Goal: Task Accomplishment & Management: Manage account settings

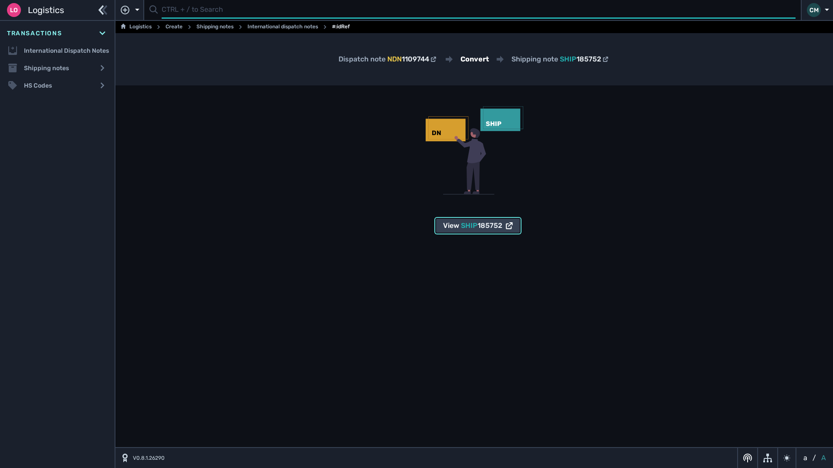
click at [314, 14] on input "text" at bounding box center [479, 10] width 634 height 17
type input "1108018"
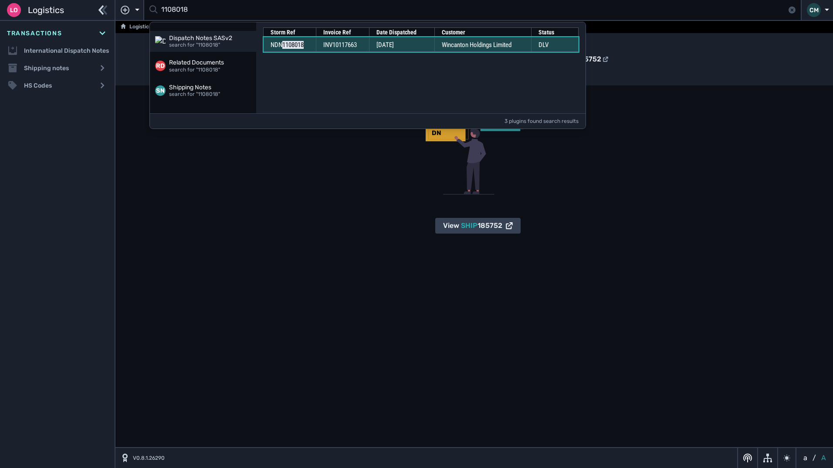
click at [391, 42] on span "[DATE]" at bounding box center [384, 45] width 17 height 8
click at [382, 45] on span "[DATE]" at bounding box center [384, 45] width 17 height 8
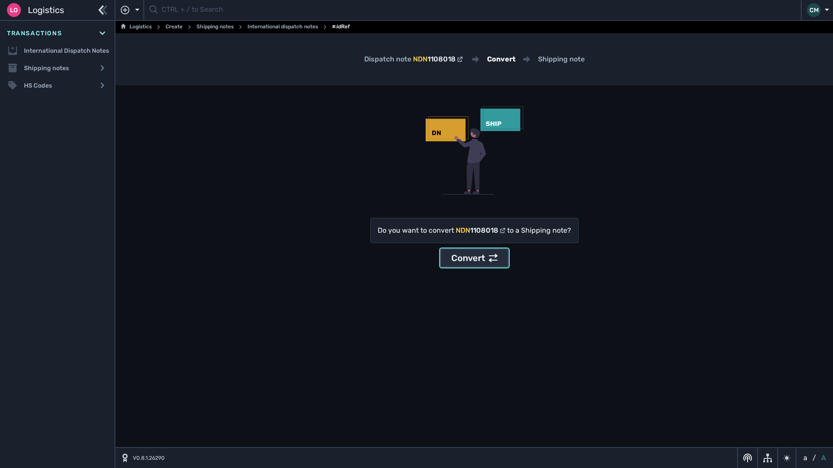
click at [473, 257] on div "Convert" at bounding box center [474, 257] width 46 height 13
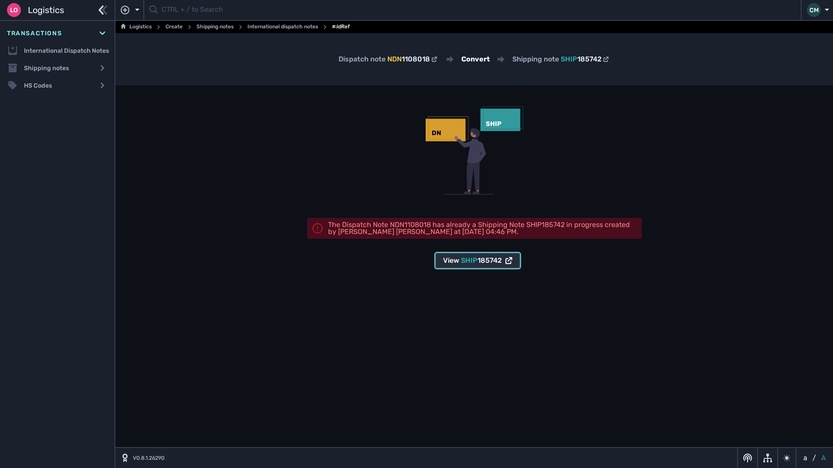
click at [473, 258] on span "SHIP" at bounding box center [469, 260] width 17 height 8
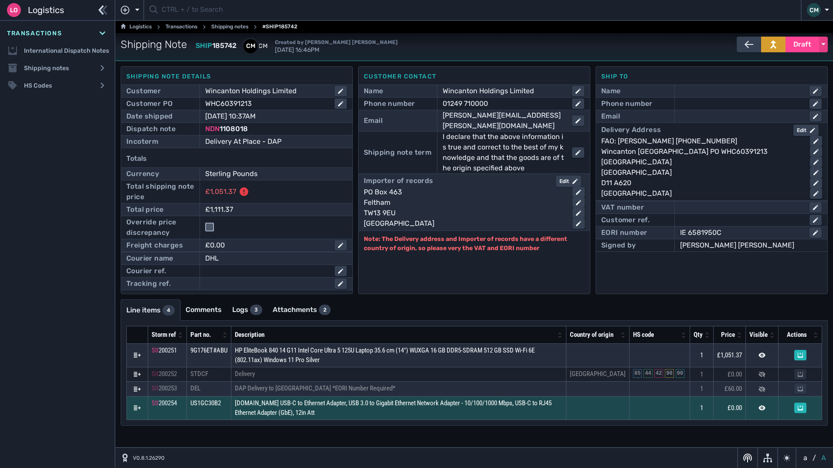
click at [133, 413] on button at bounding box center [136, 407] width 17 height 10
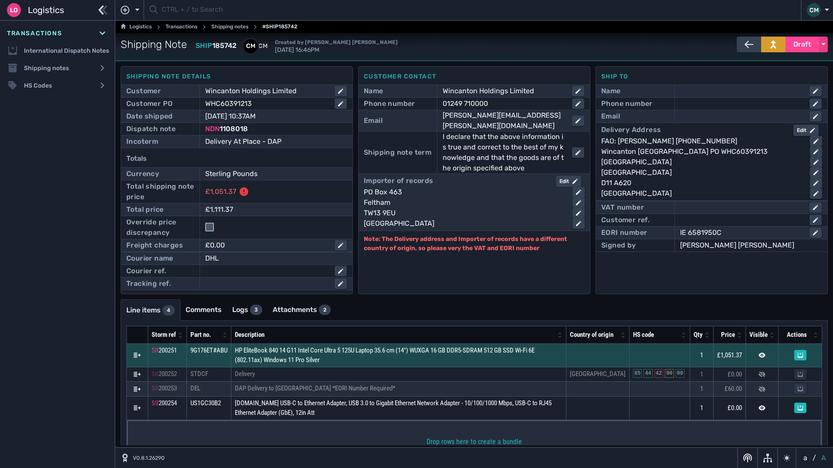
click at [133, 360] on button at bounding box center [136, 355] width 17 height 10
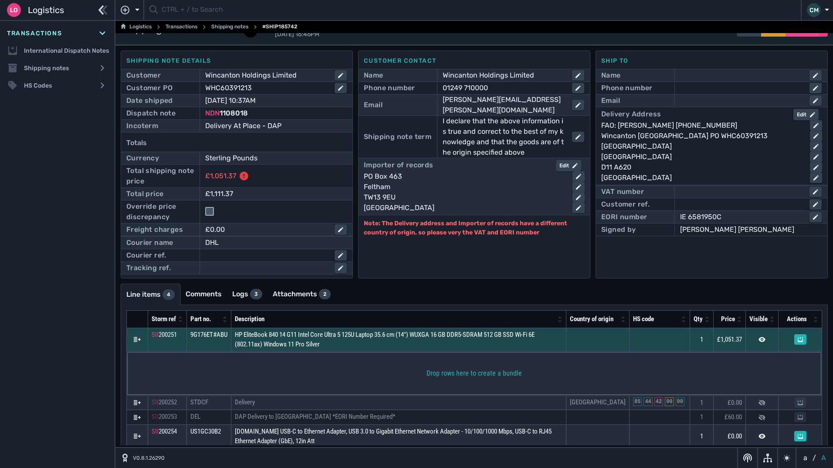
scroll to position [17, 0]
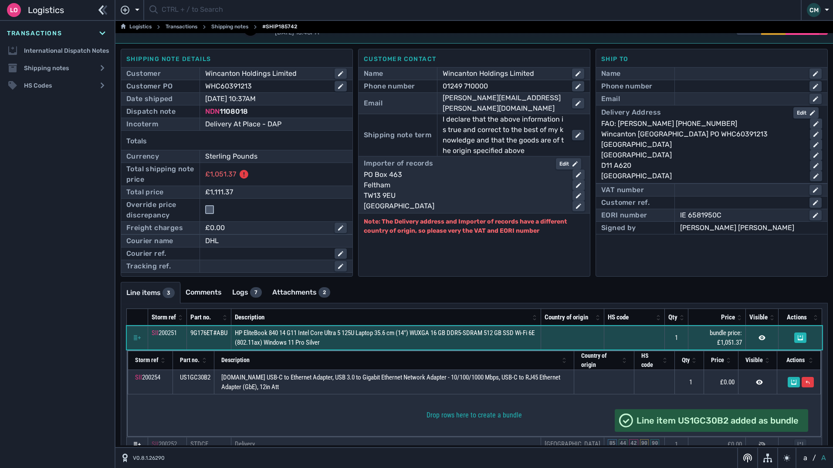
click at [484, 348] on td "HP EliteBook 840 14 G11 Intel Core Ultra 5 125U Laptop 35.6 cm (14") WUXGA 16 G…" at bounding box center [386, 338] width 310 height 24
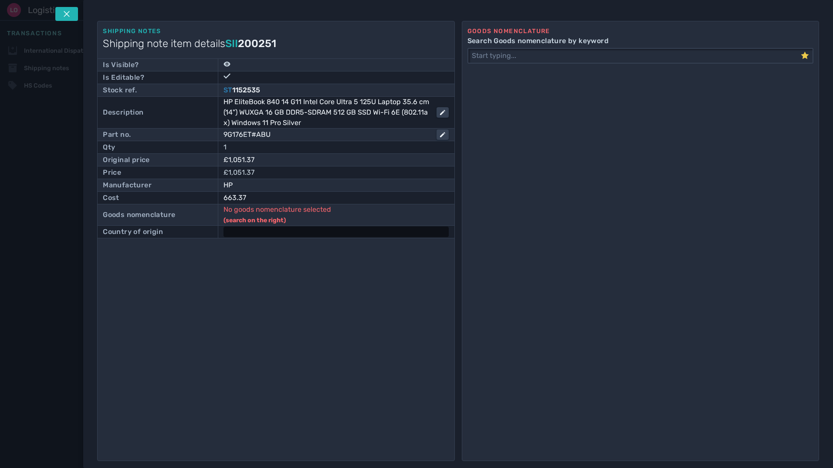
click at [282, 232] on div at bounding box center [335, 231] width 225 height 10
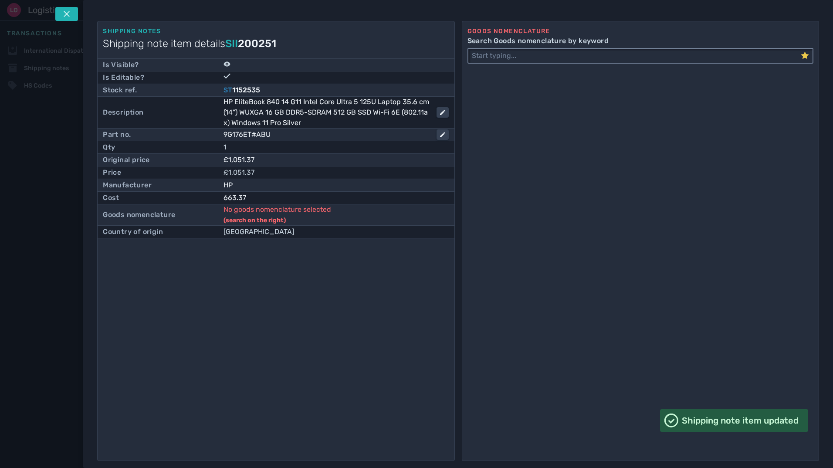
click at [598, 54] on input "Search Goods nomenclature by keyword" at bounding box center [634, 56] width 332 height 14
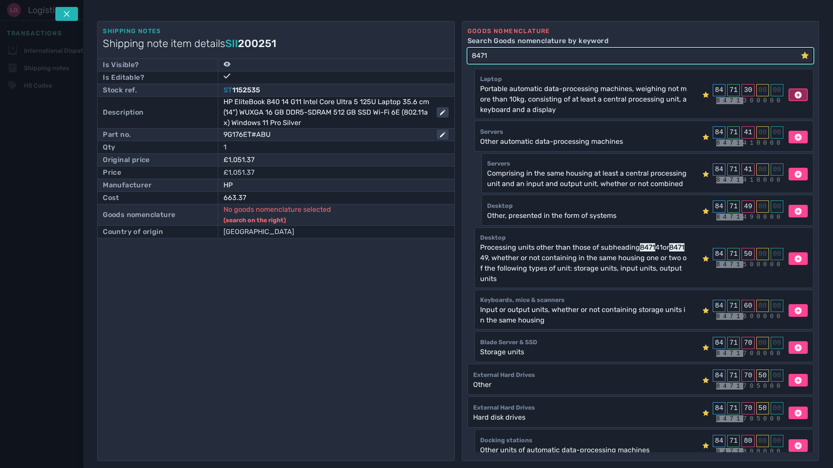
type input "8471"
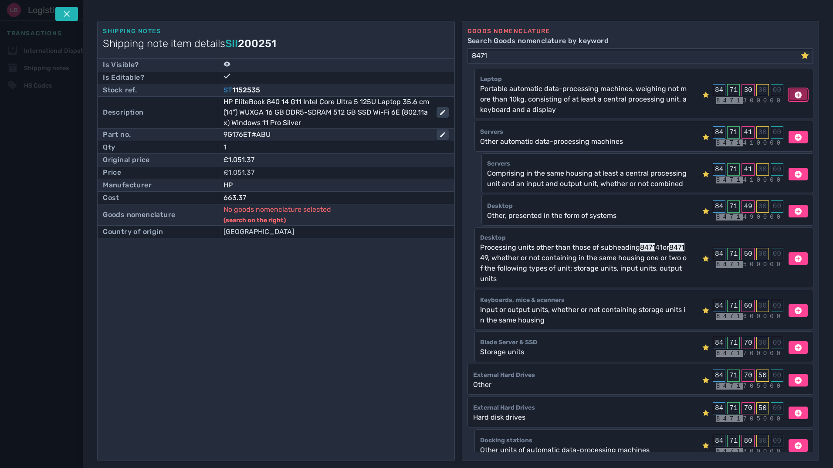
click at [795, 96] on icon at bounding box center [797, 94] width 7 height 7
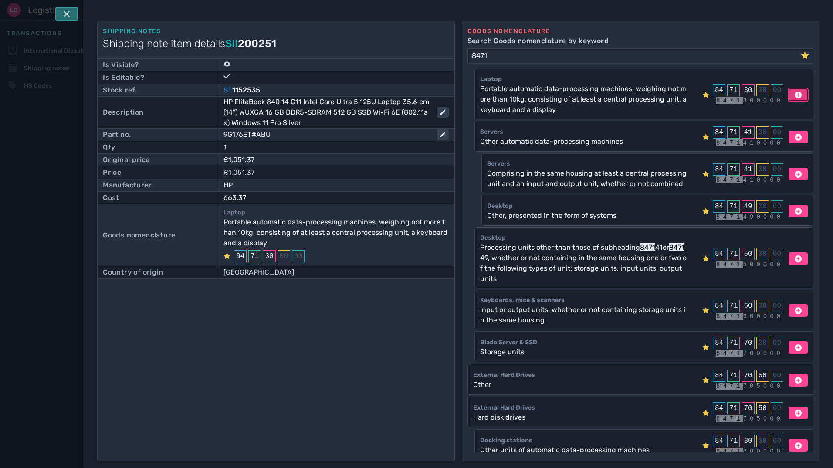
click at [72, 12] on button at bounding box center [66, 14] width 23 height 14
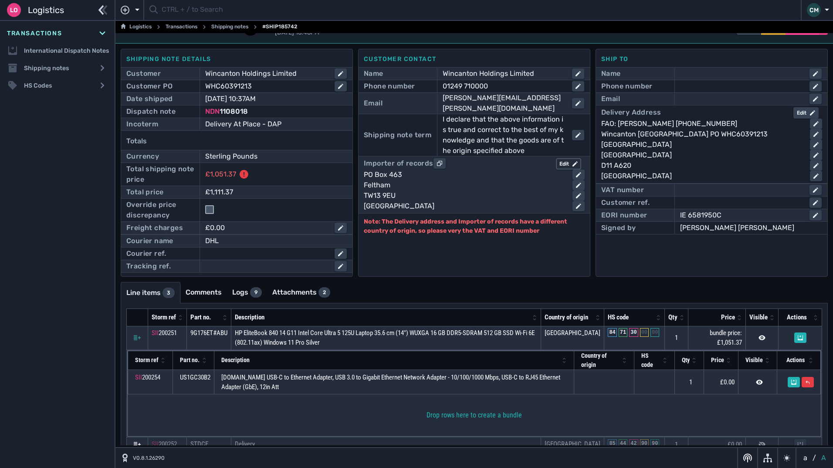
click at [561, 160] on div "Edit" at bounding box center [568, 164] width 18 height 8
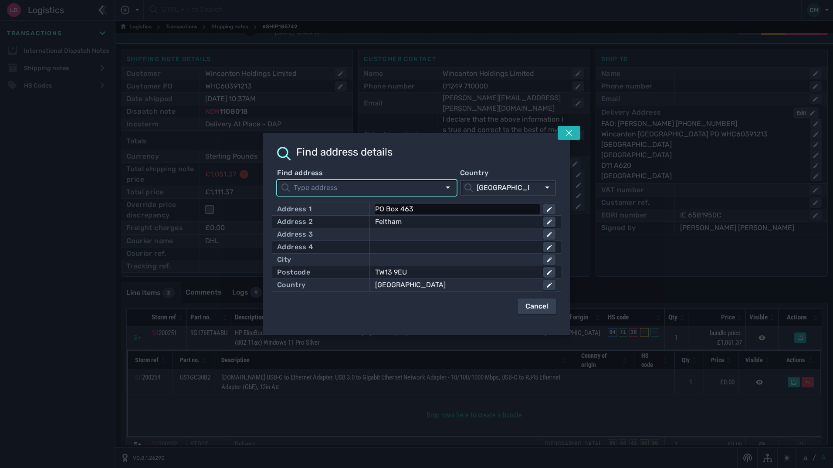
click at [457, 208] on div "PO Box 463" at bounding box center [455, 209] width 161 height 10
click at [457, 208] on input "PO Box 463" at bounding box center [465, 209] width 179 height 10
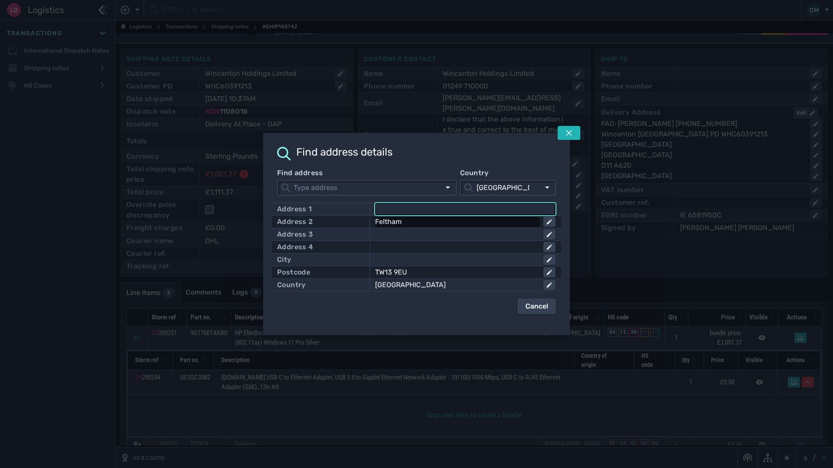
click button "submit" at bounding box center [0, 0] width 0 height 0
click at [463, 220] on div "Feltham" at bounding box center [455, 221] width 161 height 10
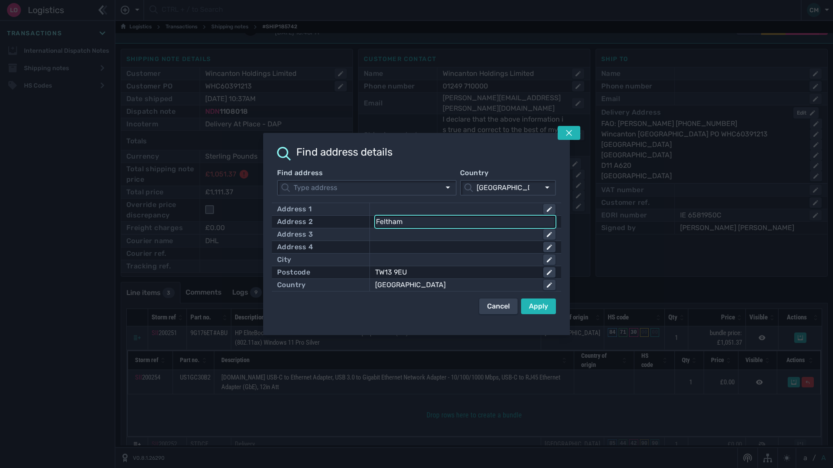
click at [463, 220] on input "Feltham" at bounding box center [465, 221] width 179 height 10
click button "submit" at bounding box center [0, 0] width 0 height 0
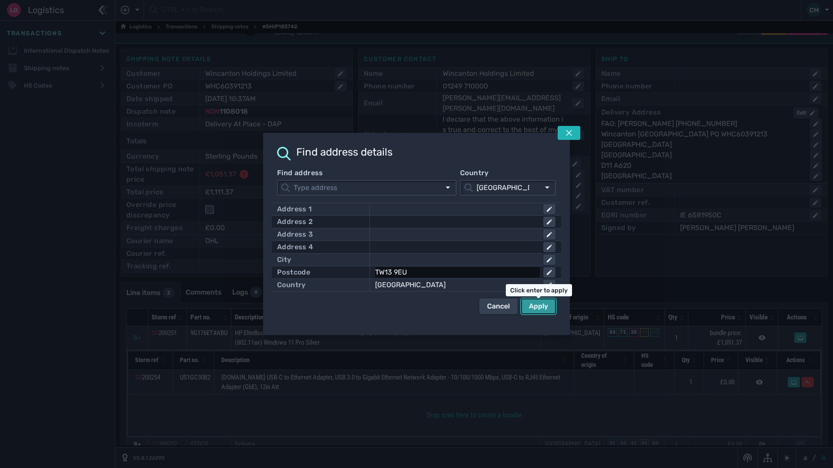
click at [473, 268] on div "TW13 9EU" at bounding box center [455, 272] width 161 height 10
click at [473, 268] on input "TW13 9EU" at bounding box center [465, 272] width 179 height 10
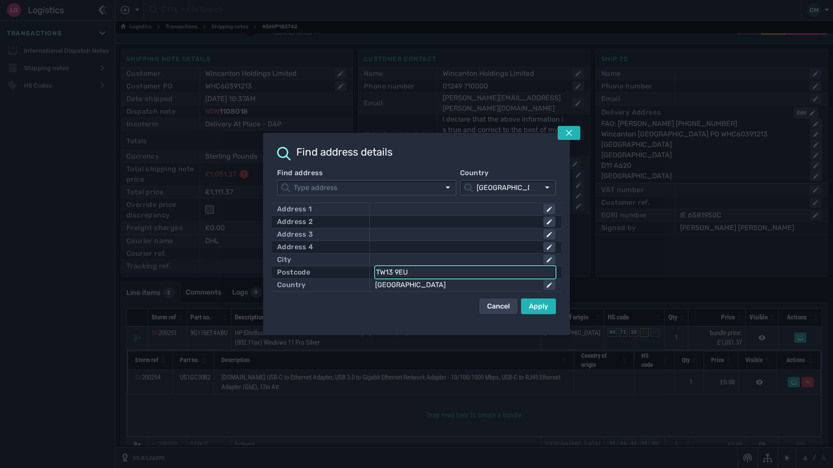
click at [473, 268] on input "TW13 9EU" at bounding box center [465, 272] width 179 height 10
click button "submit" at bounding box center [0, 0] width 0 height 0
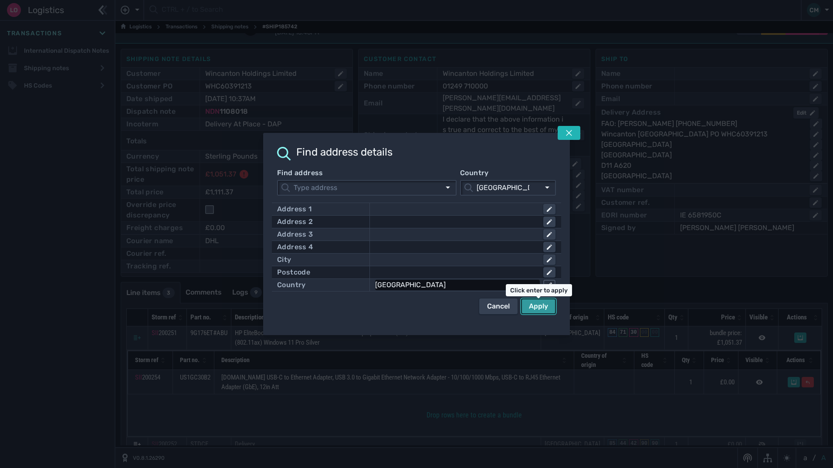
click at [550, 284] on icon at bounding box center [549, 284] width 5 height 5
click at [513, 281] on button "button" at bounding box center [519, 285] width 16 height 9
click at [520, 282] on icon "button" at bounding box center [518, 285] width 9 height 9
type input "U"
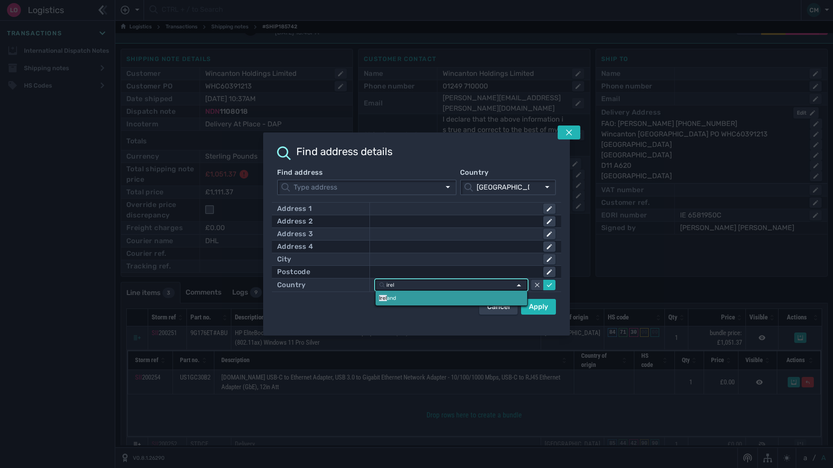
type input "irel"
click at [482, 296] on link "Irel and" at bounding box center [451, 298] width 152 height 15
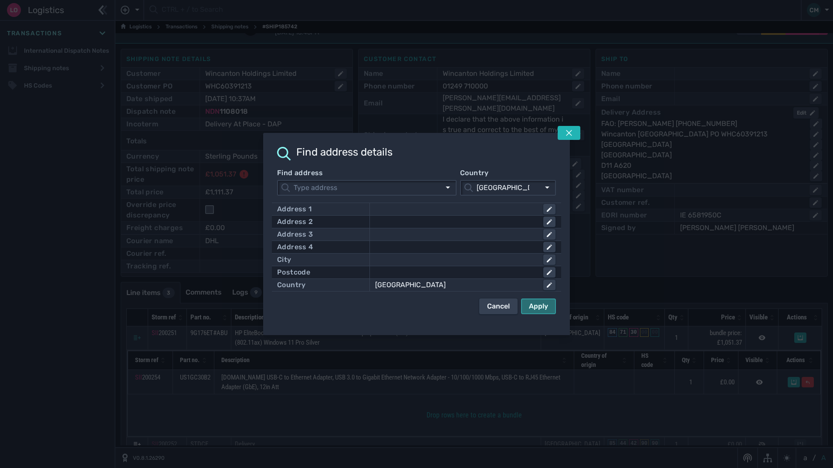
click at [547, 310] on div "Apply" at bounding box center [538, 306] width 19 height 10
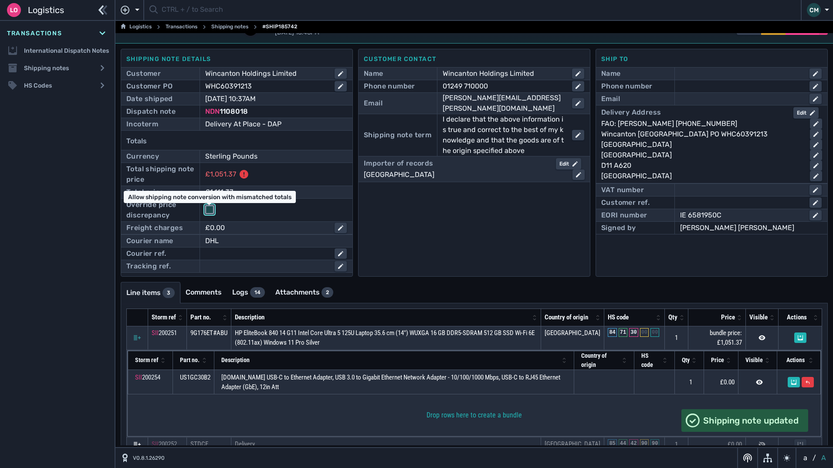
click at [210, 210] on input "checkbox" at bounding box center [209, 209] width 9 height 9
checkbox input "true"
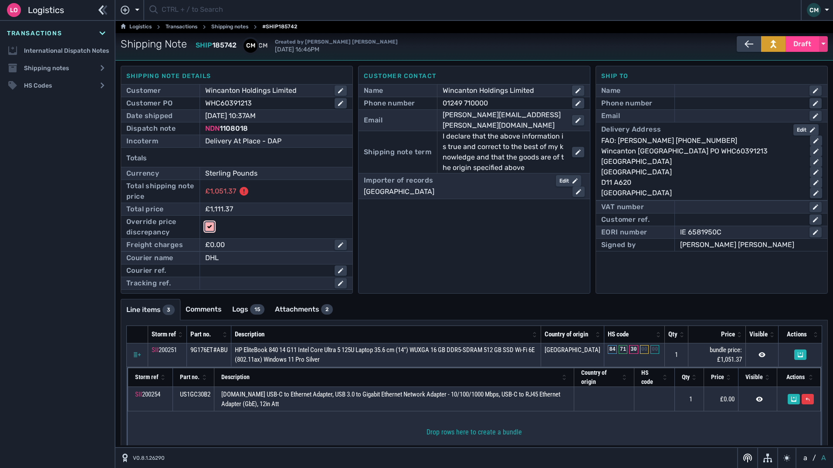
scroll to position [0, 0]
click at [693, 106] on div at bounding box center [743, 103] width 126 height 10
paste input "[PHONE_NUMBER]"
type input "[PHONE_NUMBER]"
click at [711, 91] on div at bounding box center [743, 91] width 126 height 10
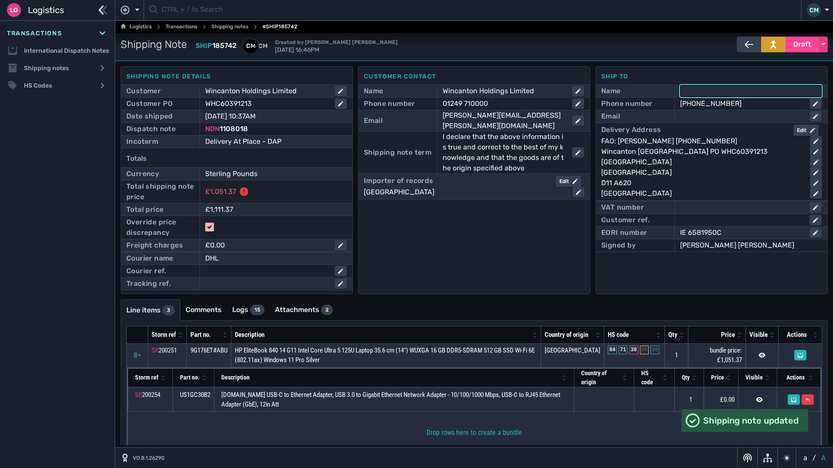
paste input "[PERSON_NAME]"
type input "[PERSON_NAME]"
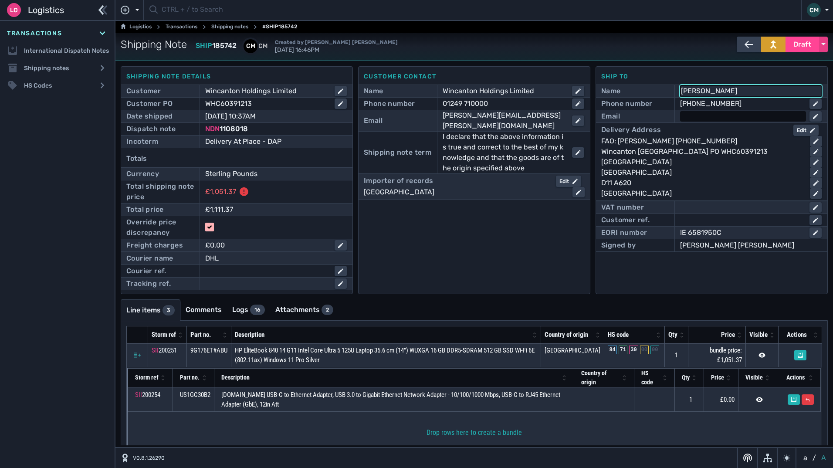
click at [698, 115] on div at bounding box center [743, 116] width 126 height 10
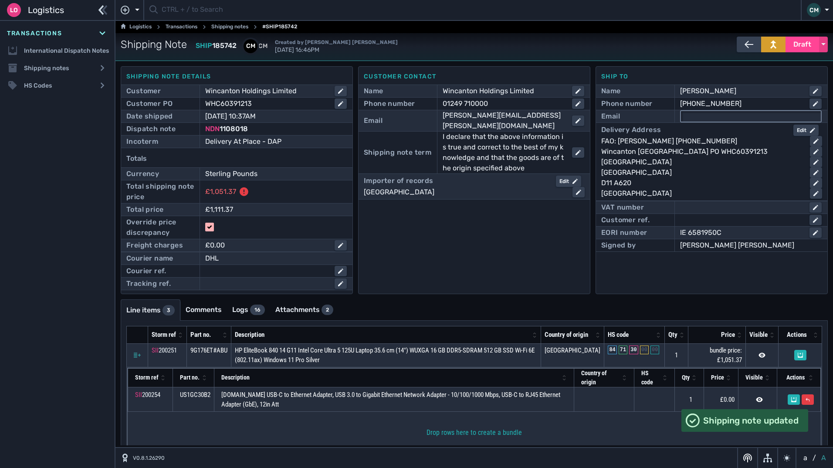
paste input "[PERSON_NAME][EMAIL_ADDRESS][PERSON_NAME][DOMAIN_NAME]"
type input "[PERSON_NAME][EMAIL_ADDRESS][PERSON_NAME][DOMAIN_NAME]"
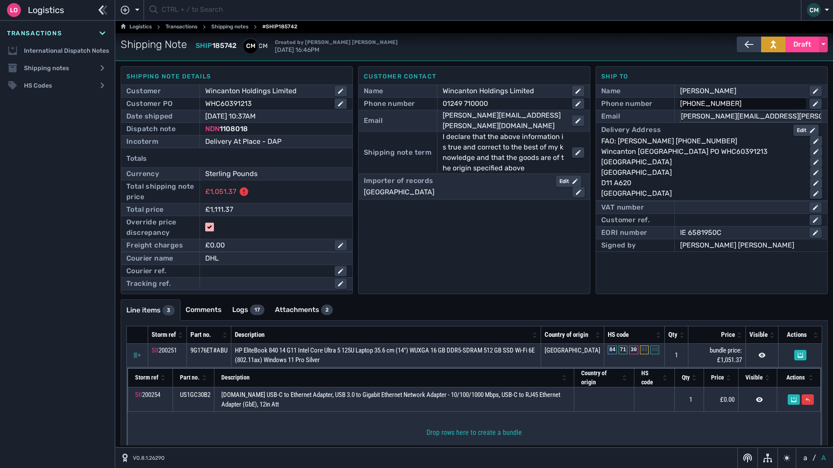
click at [738, 103] on div "[PHONE_NUMBER]" at bounding box center [741, 103] width 122 height 10
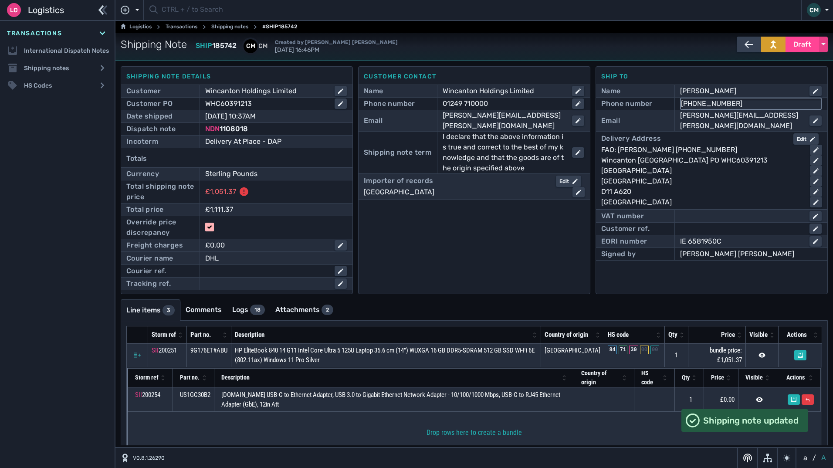
drag, startPoint x: 743, startPoint y: 103, endPoint x: 687, endPoint y: 105, distance: 56.2
click at [688, 105] on input "[PHONE_NUMBER]" at bounding box center [751, 103] width 140 height 10
click at [748, 103] on input "[PHONE_NUMBER]" at bounding box center [751, 103] width 140 height 10
drag, startPoint x: 748, startPoint y: 103, endPoint x: 635, endPoint y: 99, distance: 113.3
click at [635, 99] on div "Phone number [PHONE_NUMBER]" at bounding box center [711, 104] width 221 height 12
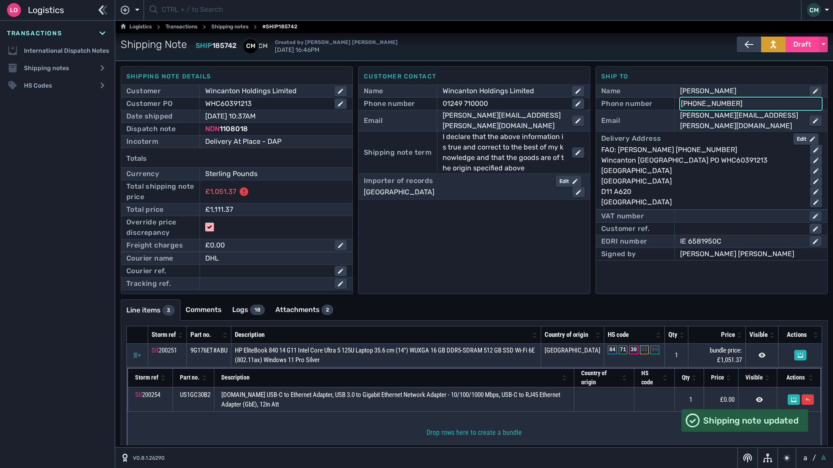
paste input "[PHONE_NUMBER]"
type input "[PHONE_NUMBER]"
click button "submit" at bounding box center [0, 0] width 0 height 0
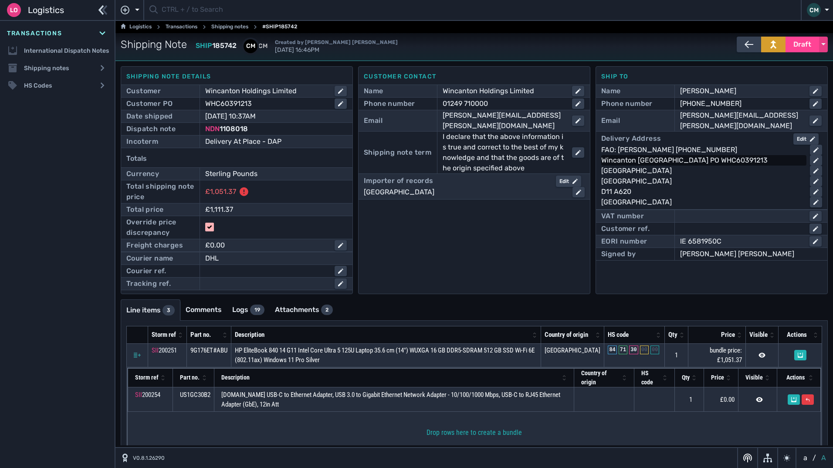
click at [676, 155] on div "Wincanton [GEOGRAPHIC_DATA] PO WHC60391213" at bounding box center [702, 160] width 202 height 10
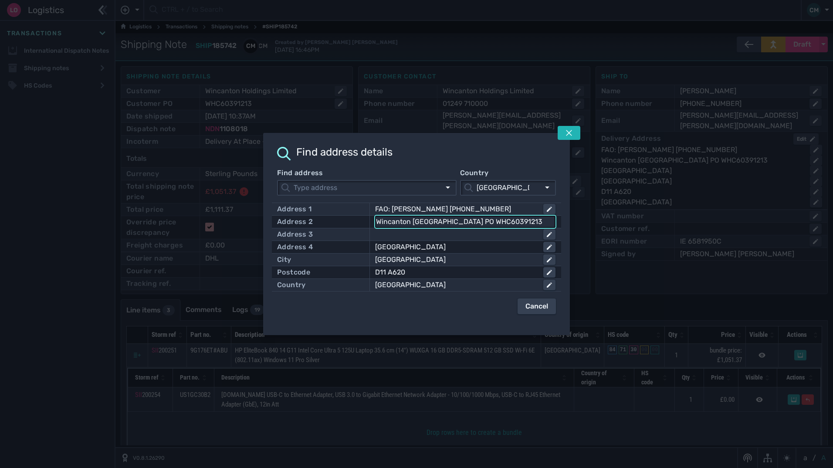
drag, startPoint x: 314, startPoint y: 208, endPoint x: 228, endPoint y: 195, distance: 87.2
click at [254, 200] on div "Find address details Find address Country [GEOGRAPHIC_DATA] [GEOGRAPHIC_DATA] A…" at bounding box center [416, 234] width 833 height 468
click at [510, 220] on input "Wincanton [GEOGRAPHIC_DATA] PO WHC60391213" at bounding box center [465, 221] width 179 height 10
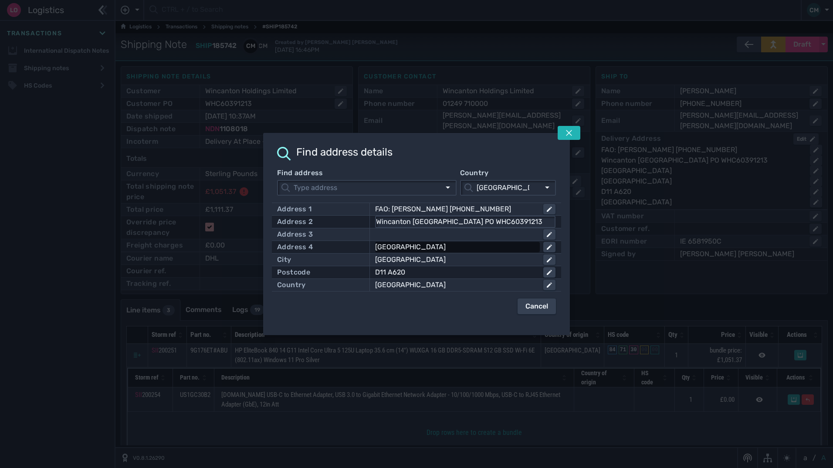
click at [497, 247] on div "[GEOGRAPHIC_DATA]" at bounding box center [455, 247] width 161 height 10
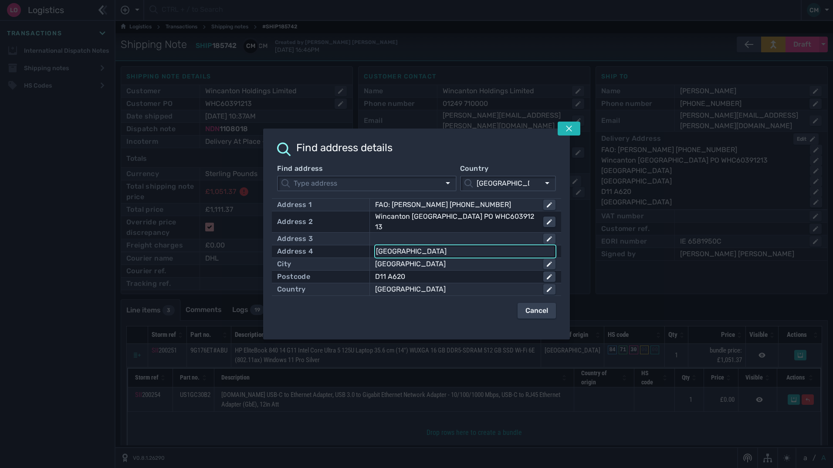
click at [497, 247] on input "[GEOGRAPHIC_DATA]" at bounding box center [465, 251] width 179 height 10
click at [440, 261] on div "[GEOGRAPHIC_DATA]" at bounding box center [455, 264] width 161 height 10
click at [440, 261] on input "[GEOGRAPHIC_DATA]" at bounding box center [465, 264] width 179 height 10
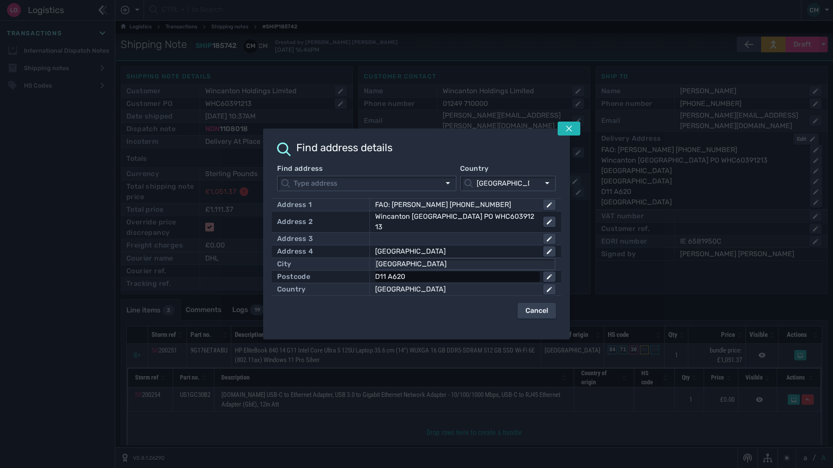
click at [429, 274] on div "D11 A620" at bounding box center [455, 276] width 161 height 10
click at [429, 274] on input "D11 A620" at bounding box center [465, 276] width 179 height 10
click at [569, 131] on icon at bounding box center [568, 128] width 7 height 7
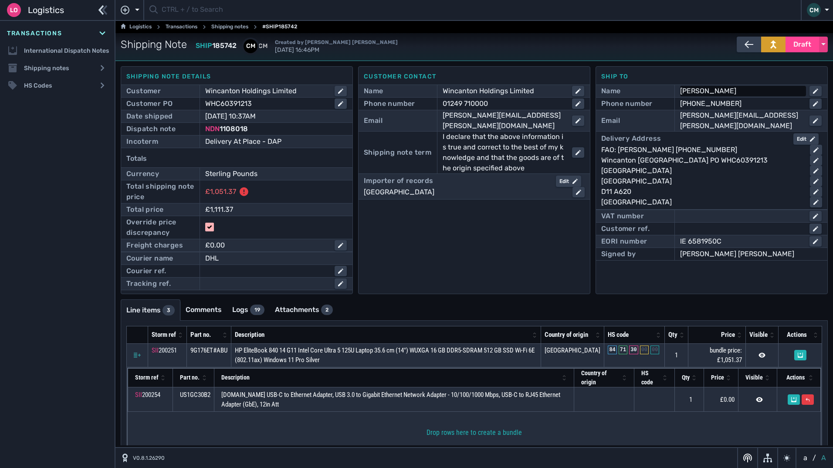
click at [744, 93] on div "[PERSON_NAME]" at bounding box center [741, 91] width 122 height 10
click at [744, 93] on input "[PERSON_NAME]" at bounding box center [751, 91] width 140 height 10
click at [776, 115] on div "[PERSON_NAME][EMAIL_ADDRESS][PERSON_NAME][DOMAIN_NAME]" at bounding box center [741, 120] width 122 height 21
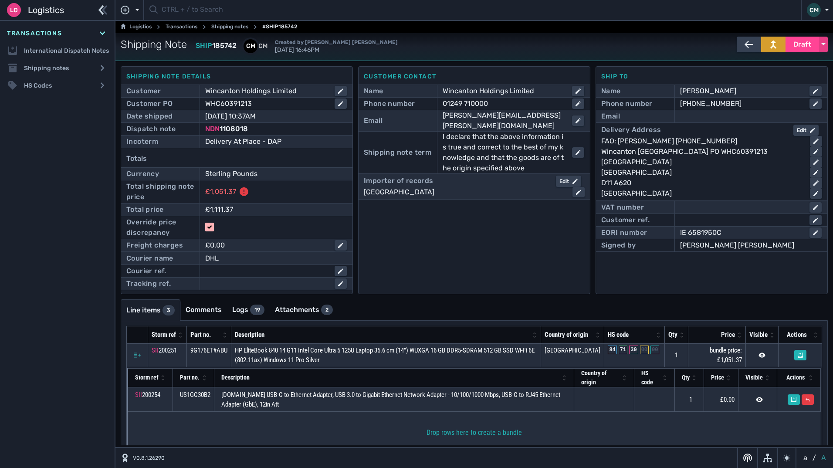
click at [776, 115] on input "[PERSON_NAME][EMAIL_ADDRESS][PERSON_NAME][DOMAIN_NAME]" at bounding box center [751, 116] width 140 height 10
click at [740, 102] on div "[PHONE_NUMBER]" at bounding box center [741, 103] width 122 height 10
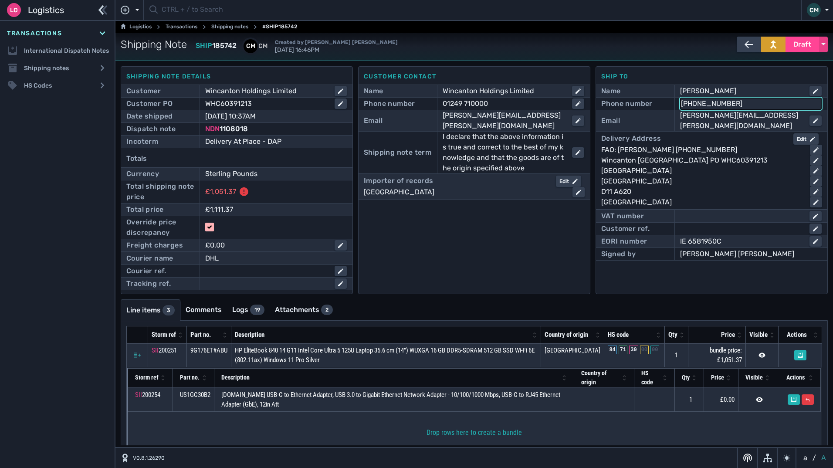
click at [740, 102] on input "[PHONE_NUMBER]" at bounding box center [751, 103] width 140 height 10
click at [708, 236] on div "IE 6581950C" at bounding box center [741, 241] width 122 height 10
click at [708, 236] on input "IE 6581950C" at bounding box center [751, 241] width 140 height 10
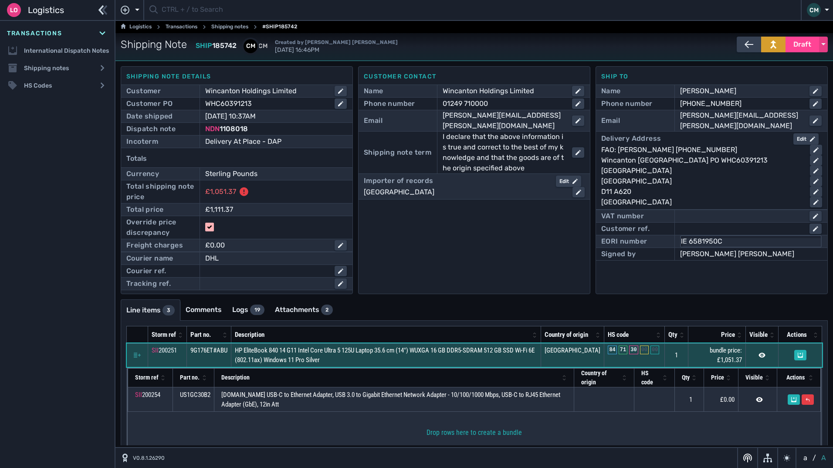
click at [473, 356] on span "HP EliteBook 840 14 G11 Intel Core Ultra 5 125U Laptop 35.6 cm (14") WUXGA 16 G…" at bounding box center [385, 355] width 300 height 18
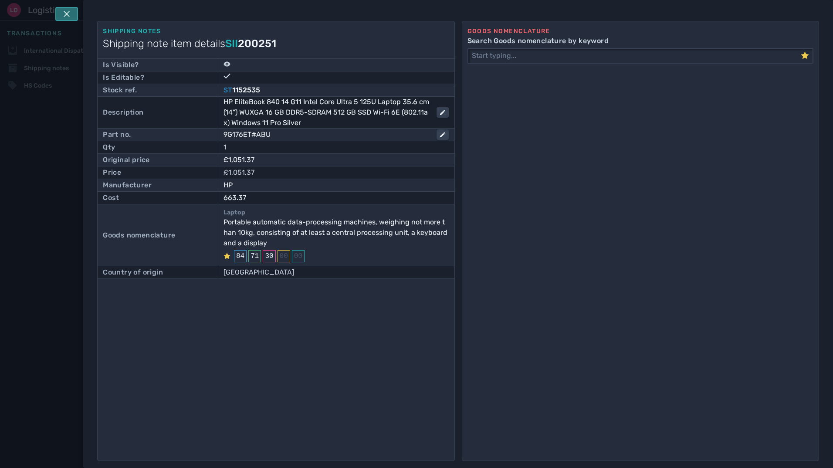
click at [73, 13] on button at bounding box center [66, 14] width 23 height 14
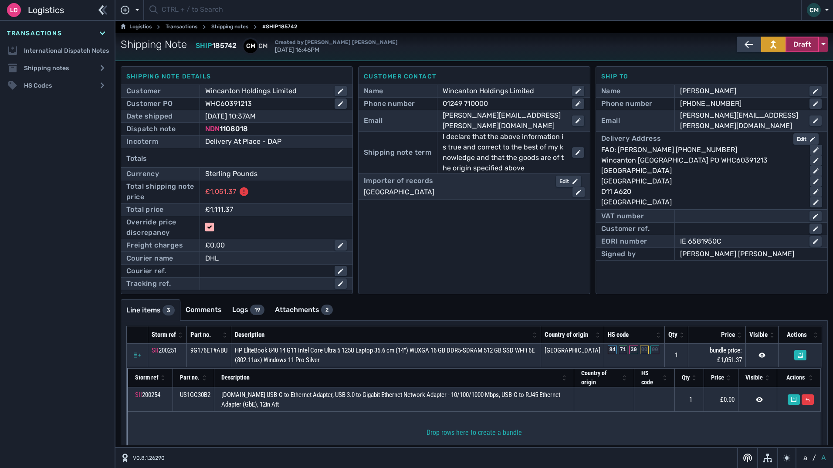
click at [797, 47] on span "Draft" at bounding box center [802, 44] width 18 height 10
click at [766, 67] on div "Dispatched" at bounding box center [785, 62] width 83 height 17
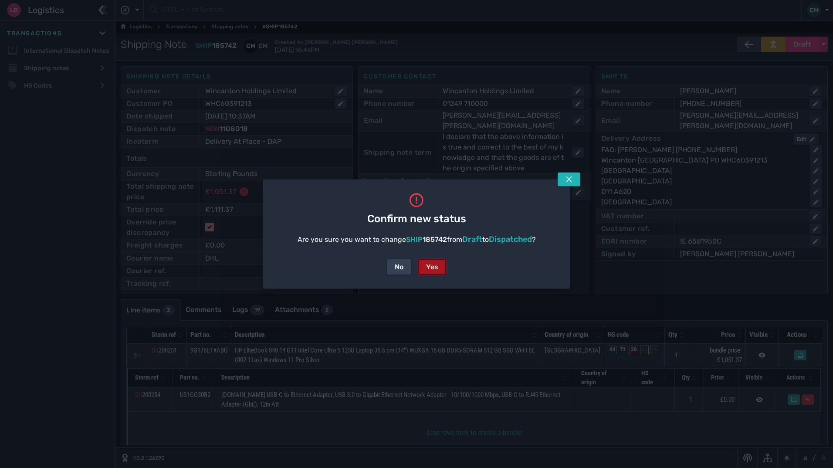
click at [426, 267] on div "Yes" at bounding box center [432, 267] width 12 height 10
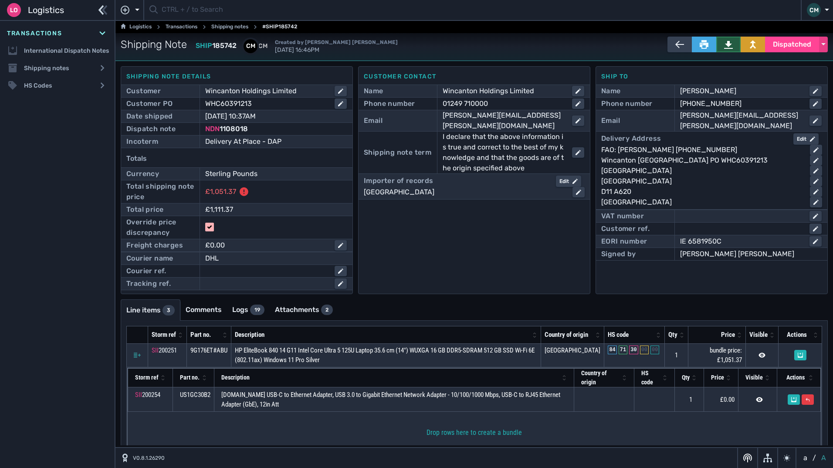
click at [724, 44] on icon at bounding box center [728, 44] width 9 height 9
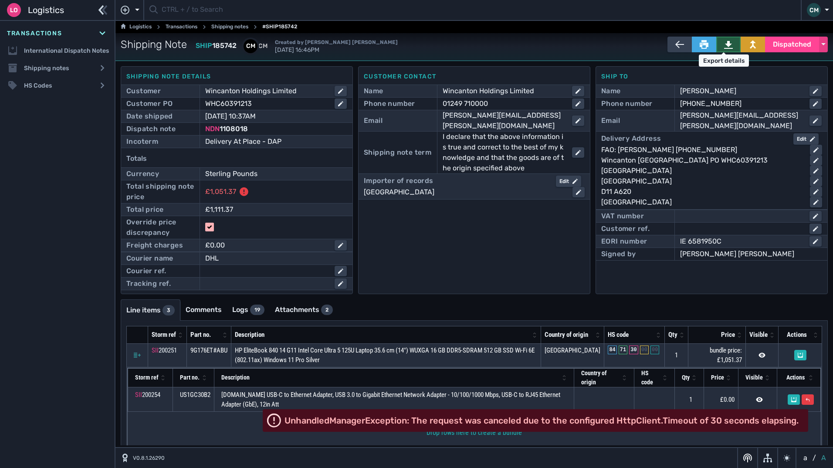
click at [727, 47] on icon at bounding box center [728, 44] width 9 height 9
